Goal: Transaction & Acquisition: Purchase product/service

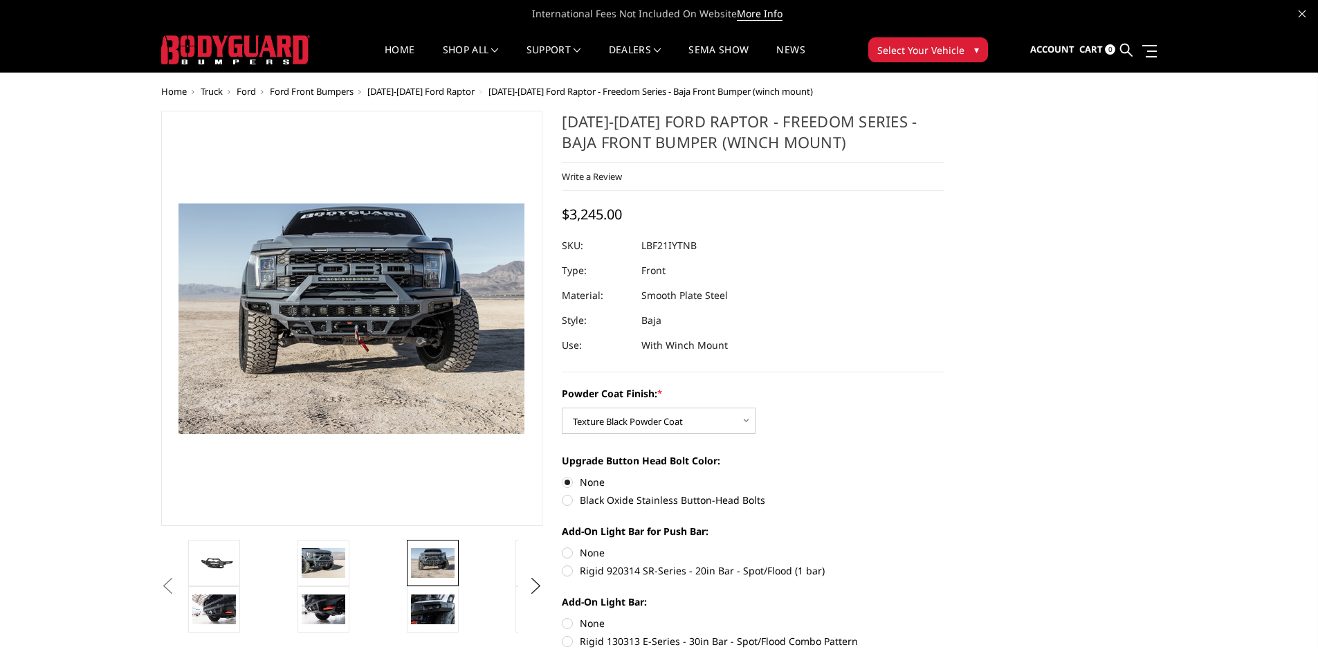
select select "2766"
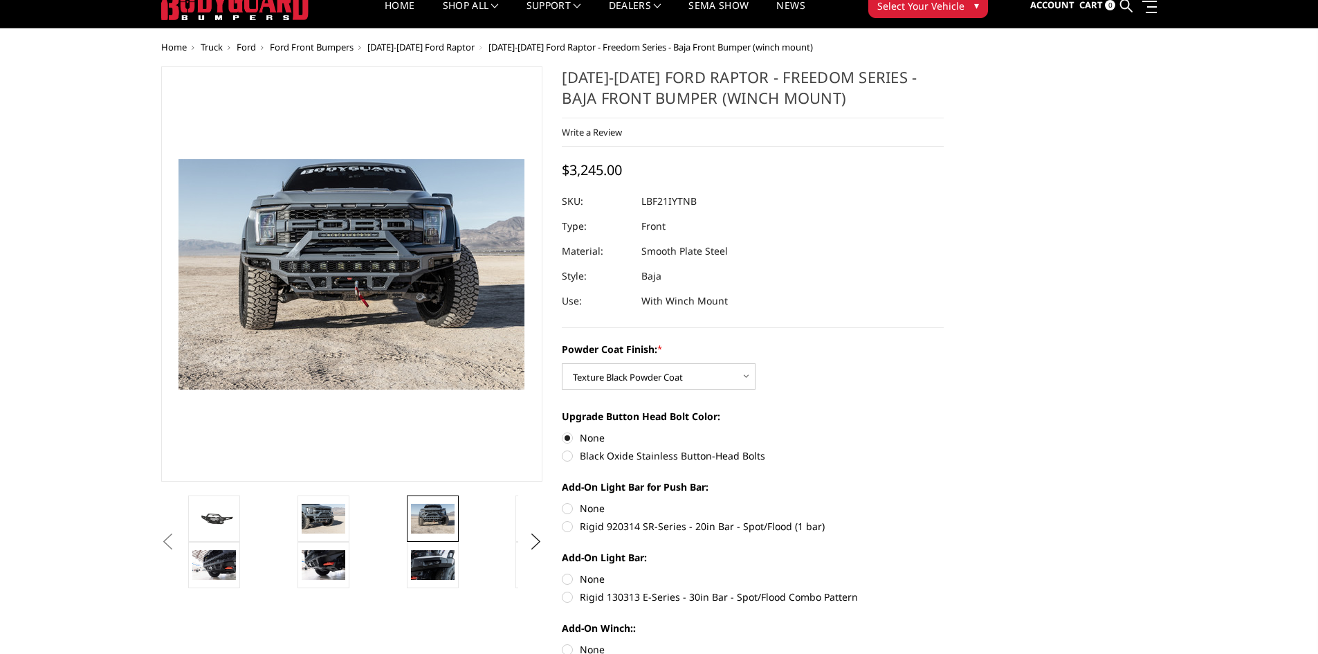
scroll to position [69, 0]
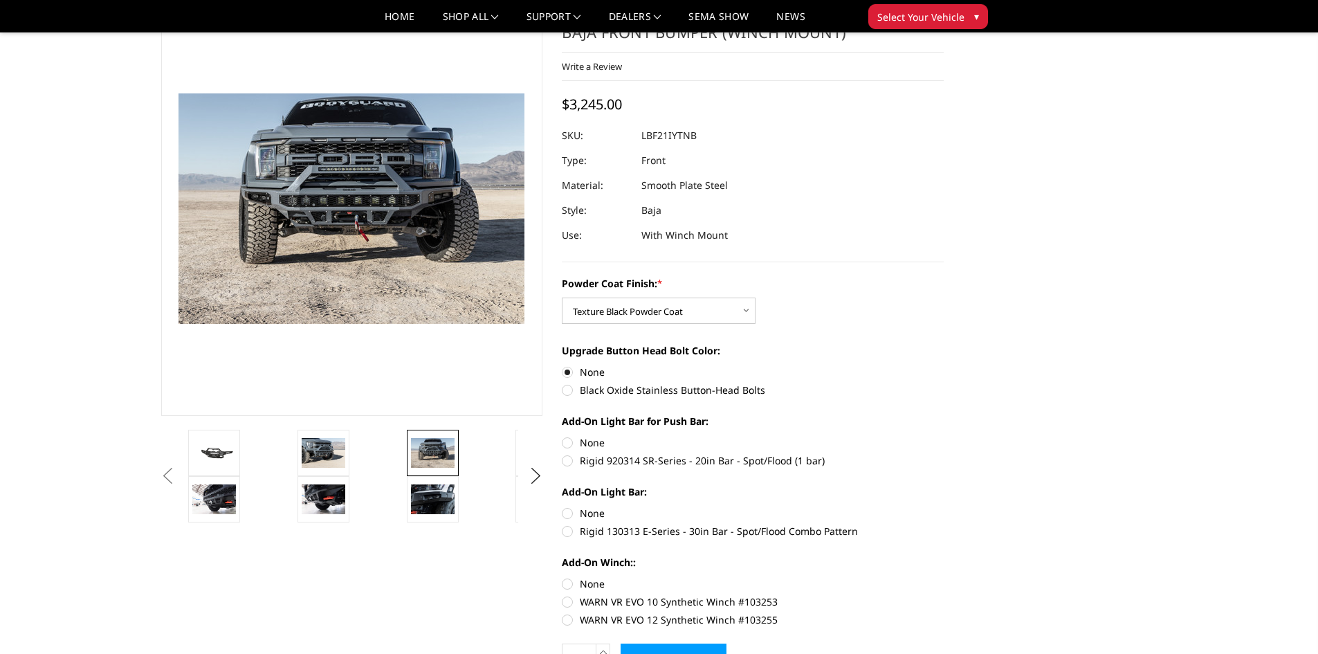
click at [583, 461] on label "Rigid 920314 SR-Series - 20in Bar - Spot/Flood (1 bar)" at bounding box center [753, 460] width 382 height 15
click at [944, 436] on input "Rigid 920314 SR-Series - 20in Bar - Spot/Flood (1 bar)" at bounding box center [944, 435] width 1 height 1
radio input "true"
click at [568, 531] on label "Rigid 130313 E-Series - 30in Bar - Spot/Flood Combo Pattern" at bounding box center [753, 531] width 382 height 15
click at [944, 506] on input "Rigid 130313 E-Series - 30in Bar - Spot/Flood Combo Pattern" at bounding box center [944, 506] width 1 height 1
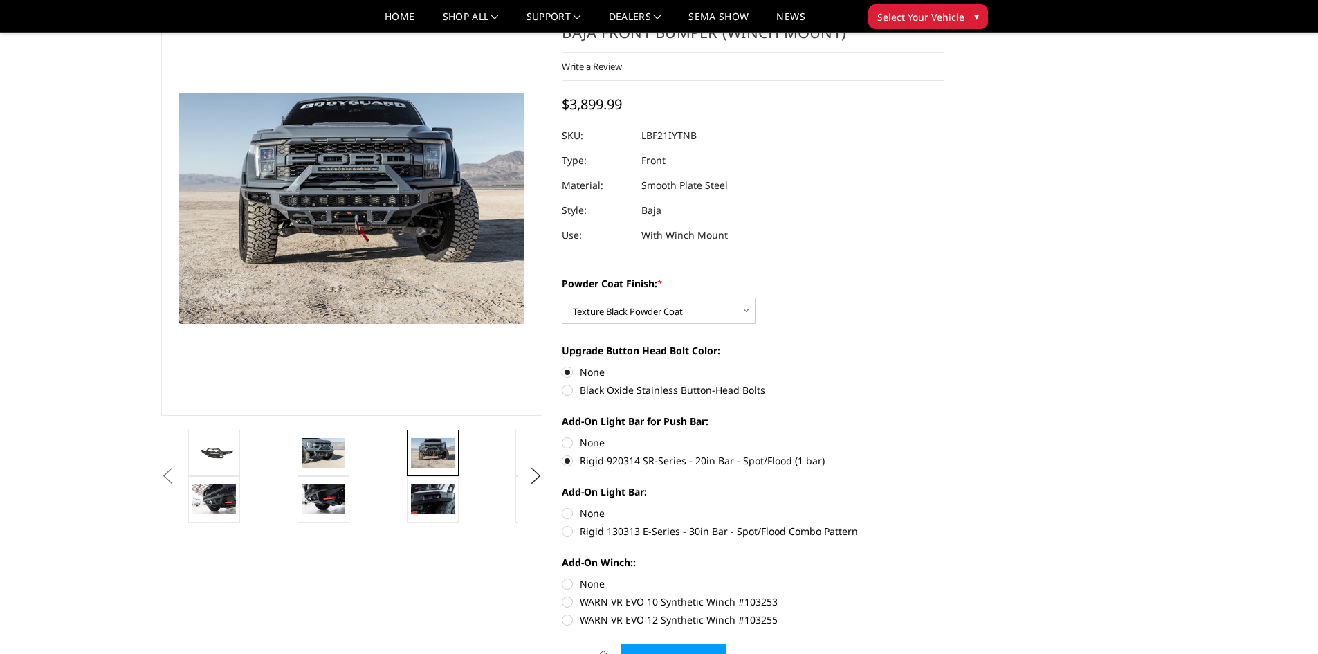
radio input "true"
click at [564, 586] on label "None" at bounding box center [753, 583] width 382 height 15
click at [562, 577] on input "None" at bounding box center [562, 576] width 1 height 1
radio input "true"
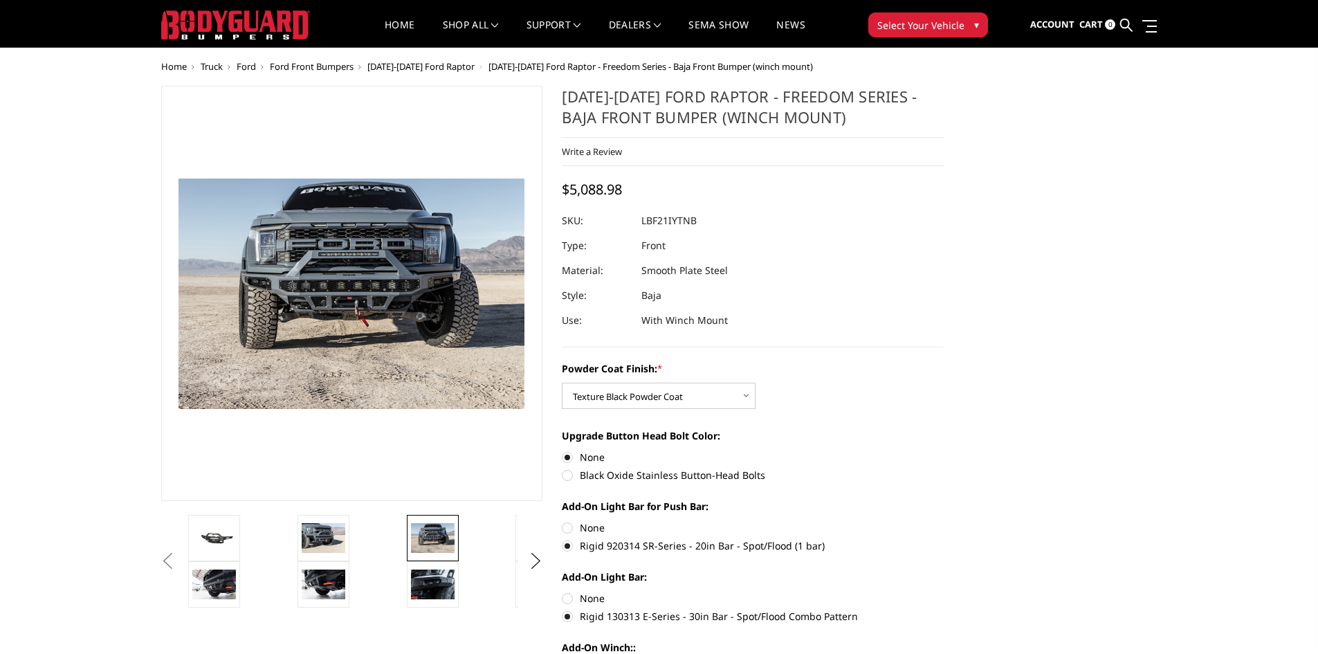
scroll to position [0, 0]
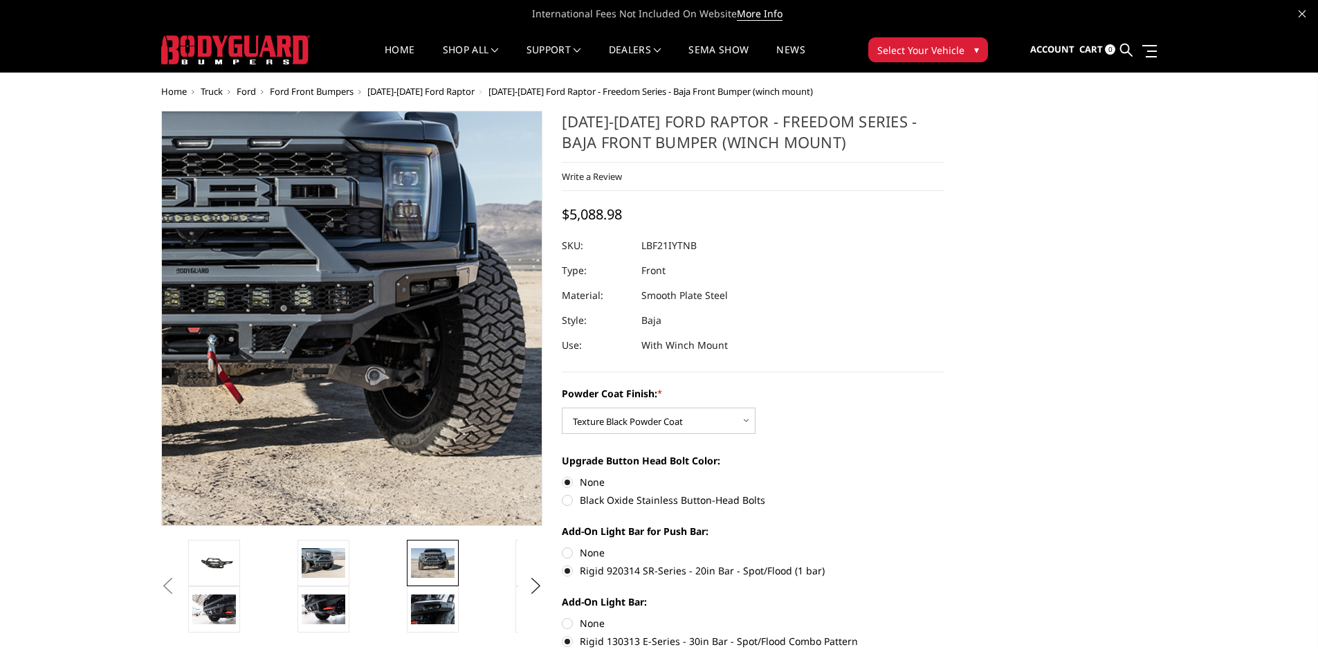
click at [468, 318] on img at bounding box center [199, 319] width 886 height 591
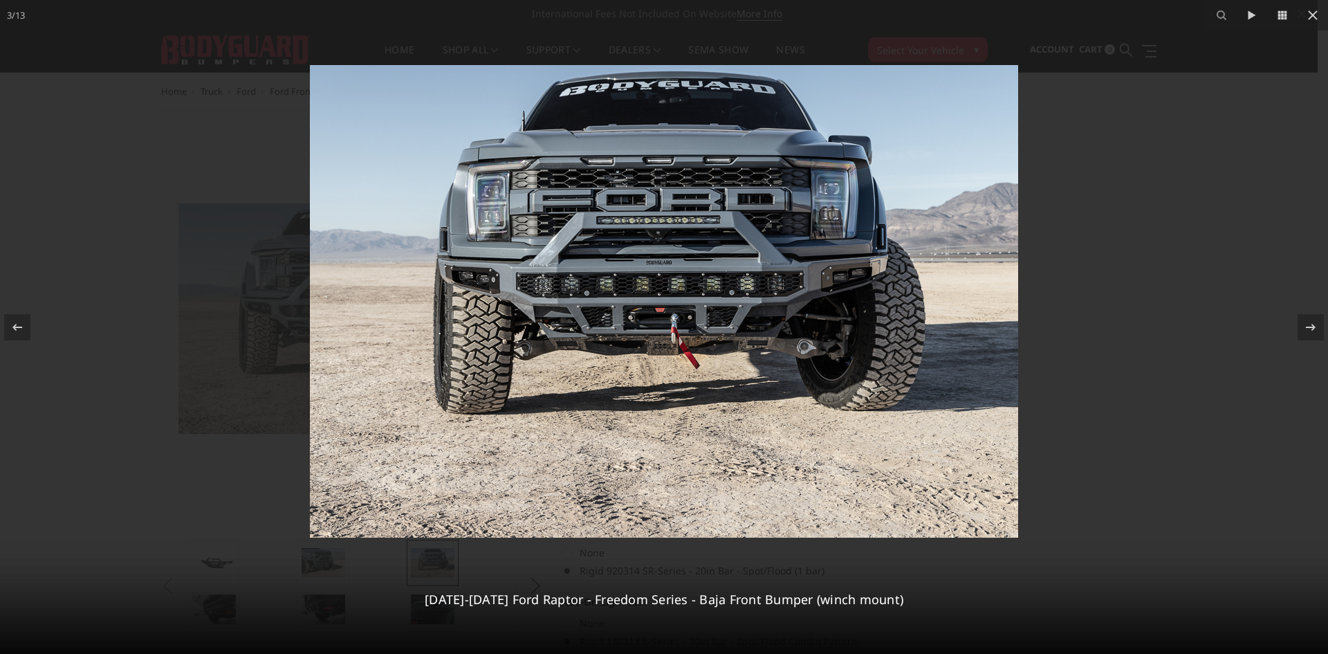
click at [1268, 93] on div at bounding box center [664, 327] width 1328 height 654
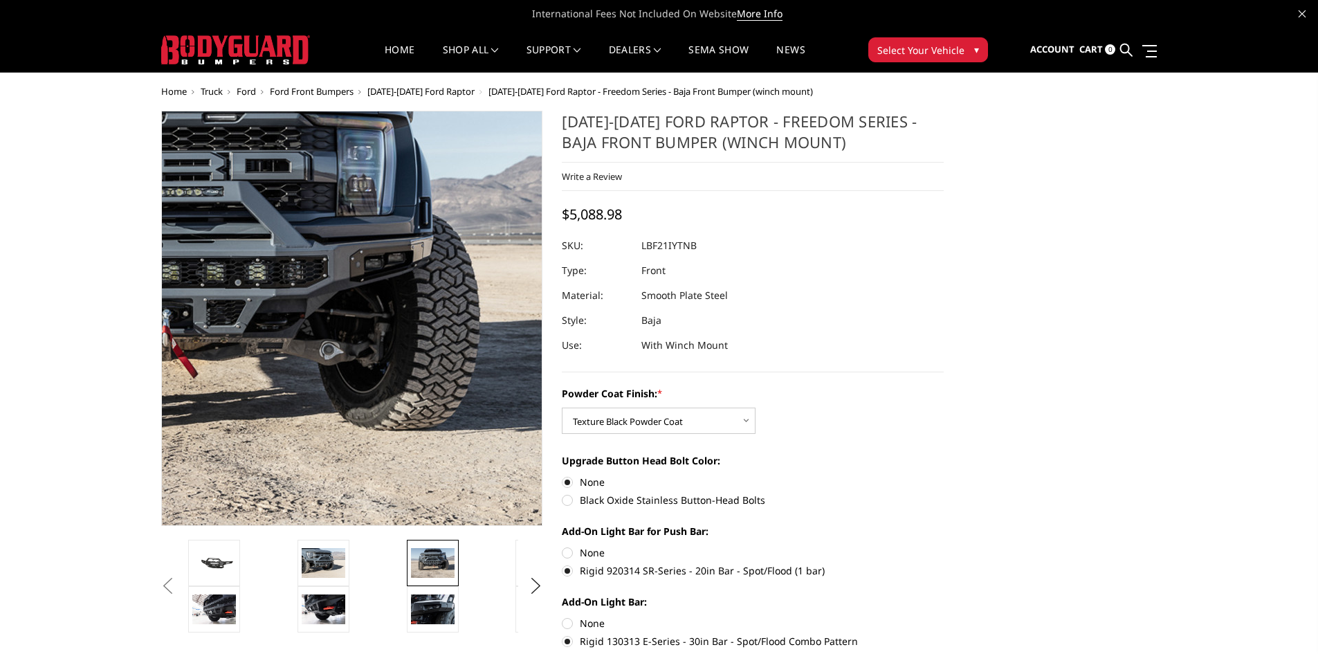
click at [481, 376] on img at bounding box center [153, 293] width 886 height 591
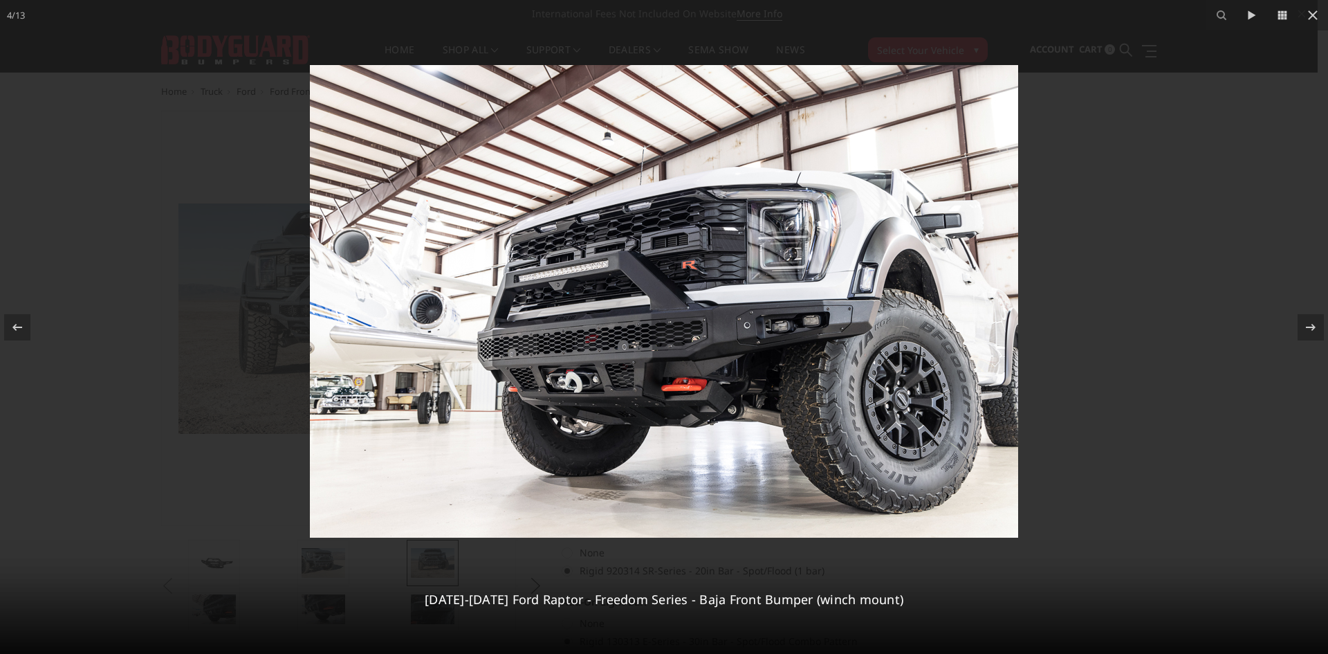
click at [1286, 264] on div at bounding box center [664, 327] width 1328 height 654
